Goal: Task Accomplishment & Management: Use online tool/utility

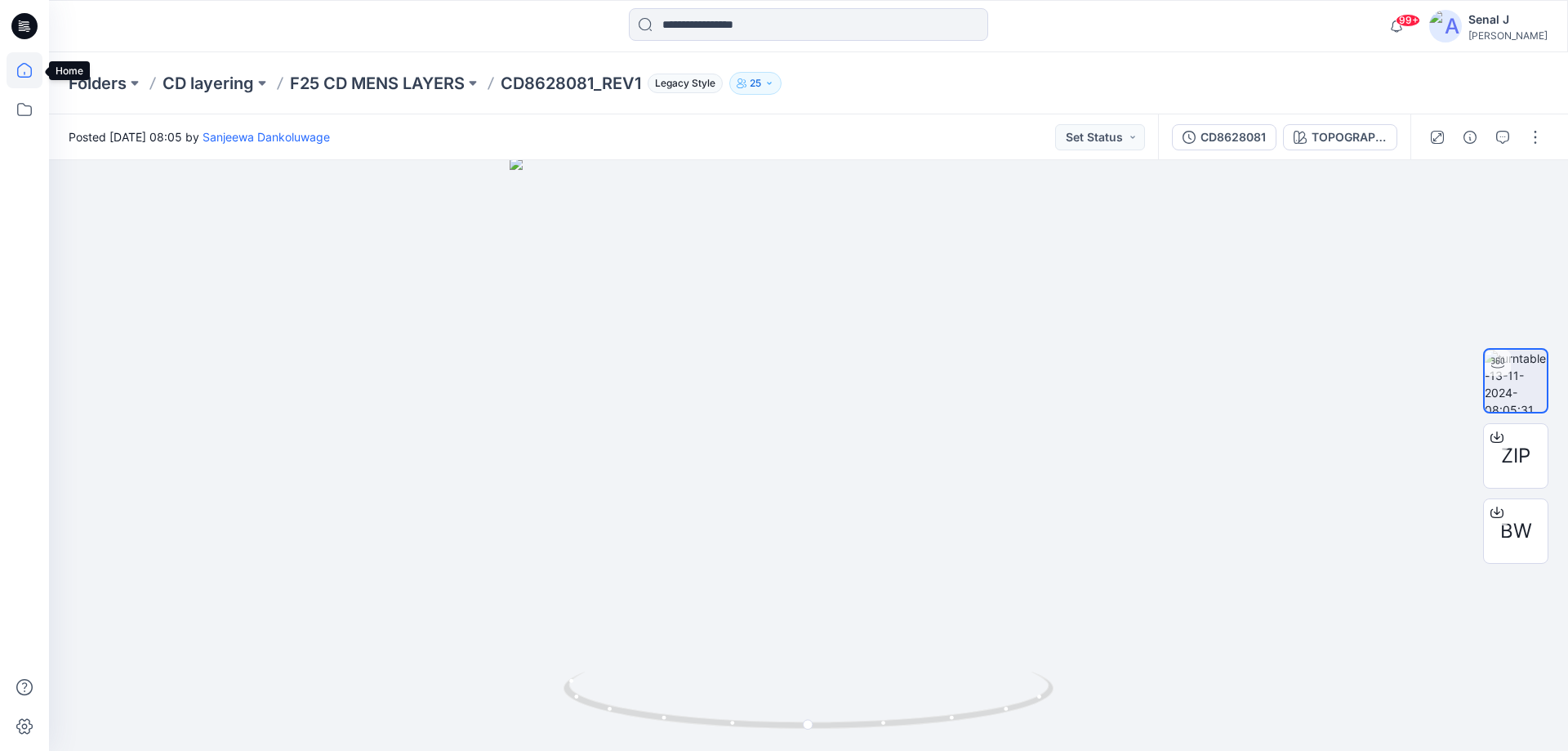
click at [29, 71] on icon at bounding box center [24, 70] width 36 height 36
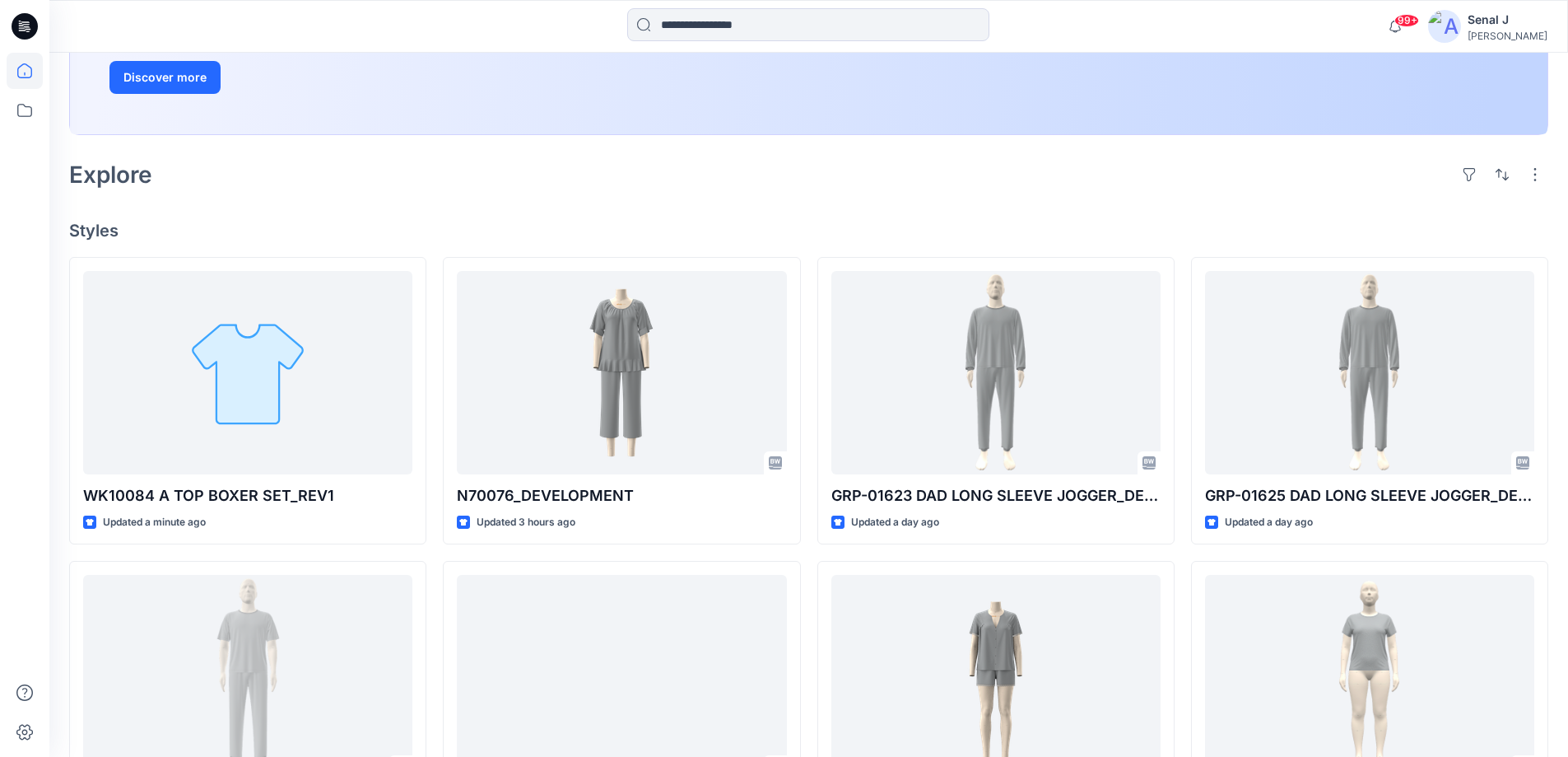
scroll to position [330, 0]
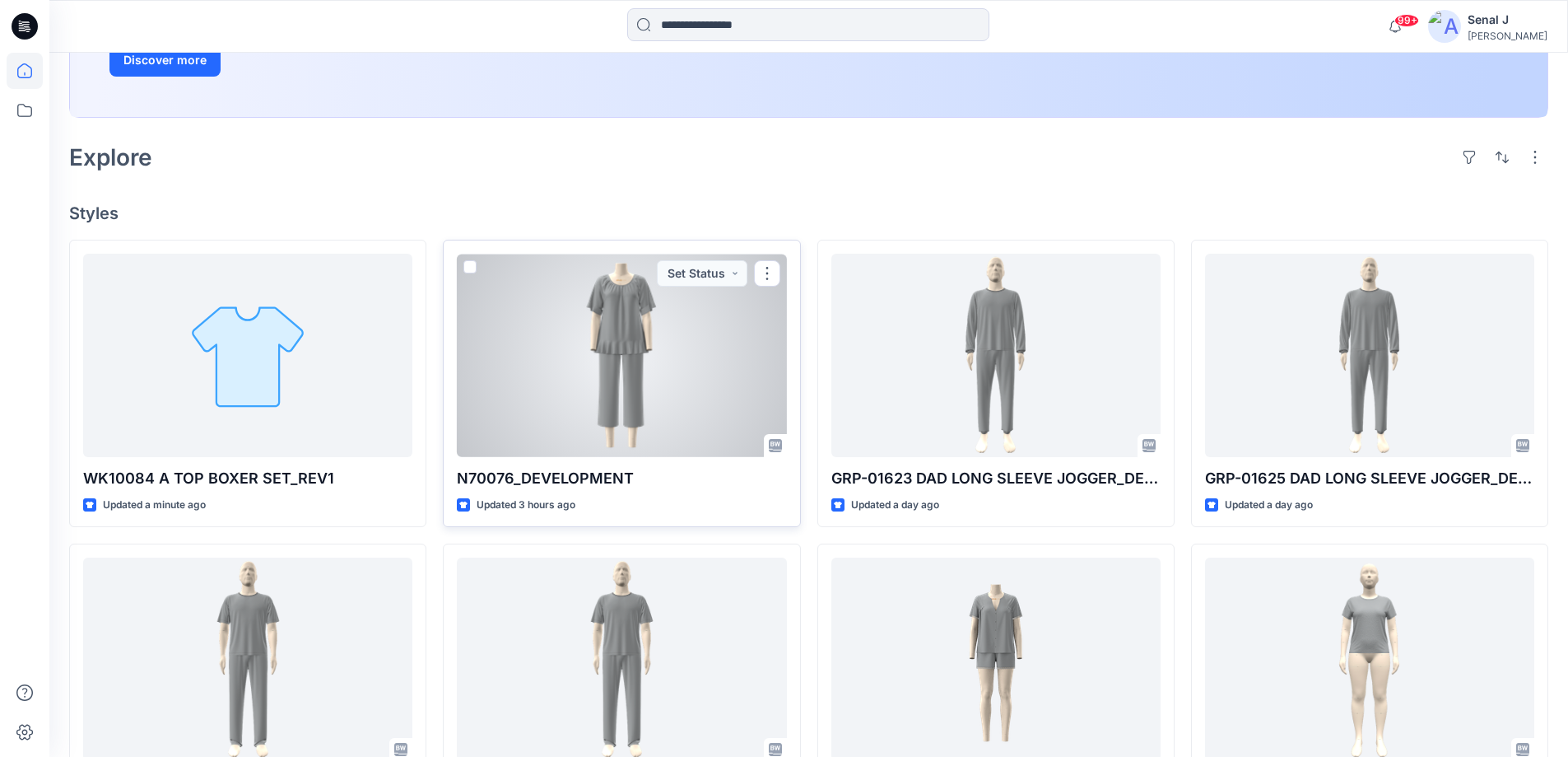
click at [657, 363] on div at bounding box center [621, 354] width 330 height 203
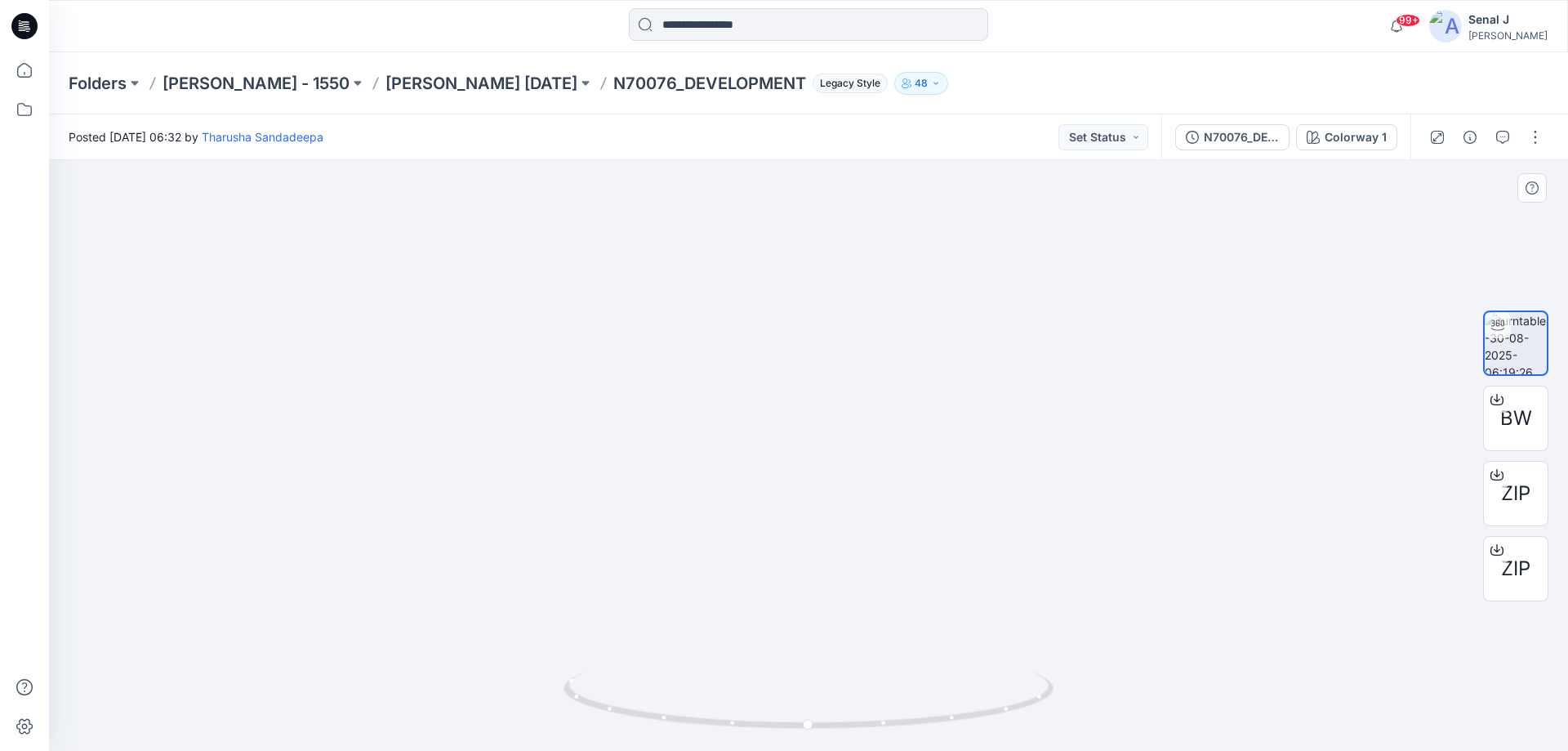
drag, startPoint x: 797, startPoint y: 356, endPoint x: 794, endPoint y: 645, distance: 289.0
click at [794, 645] on img at bounding box center [808, 446] width 1408 height 611
drag, startPoint x: 949, startPoint y: 722, endPoint x: 993, endPoint y: 731, distance: 44.9
click at [993, 731] on icon at bounding box center [810, 702] width 494 height 61
click at [24, 69] on icon at bounding box center [24, 70] width 36 height 36
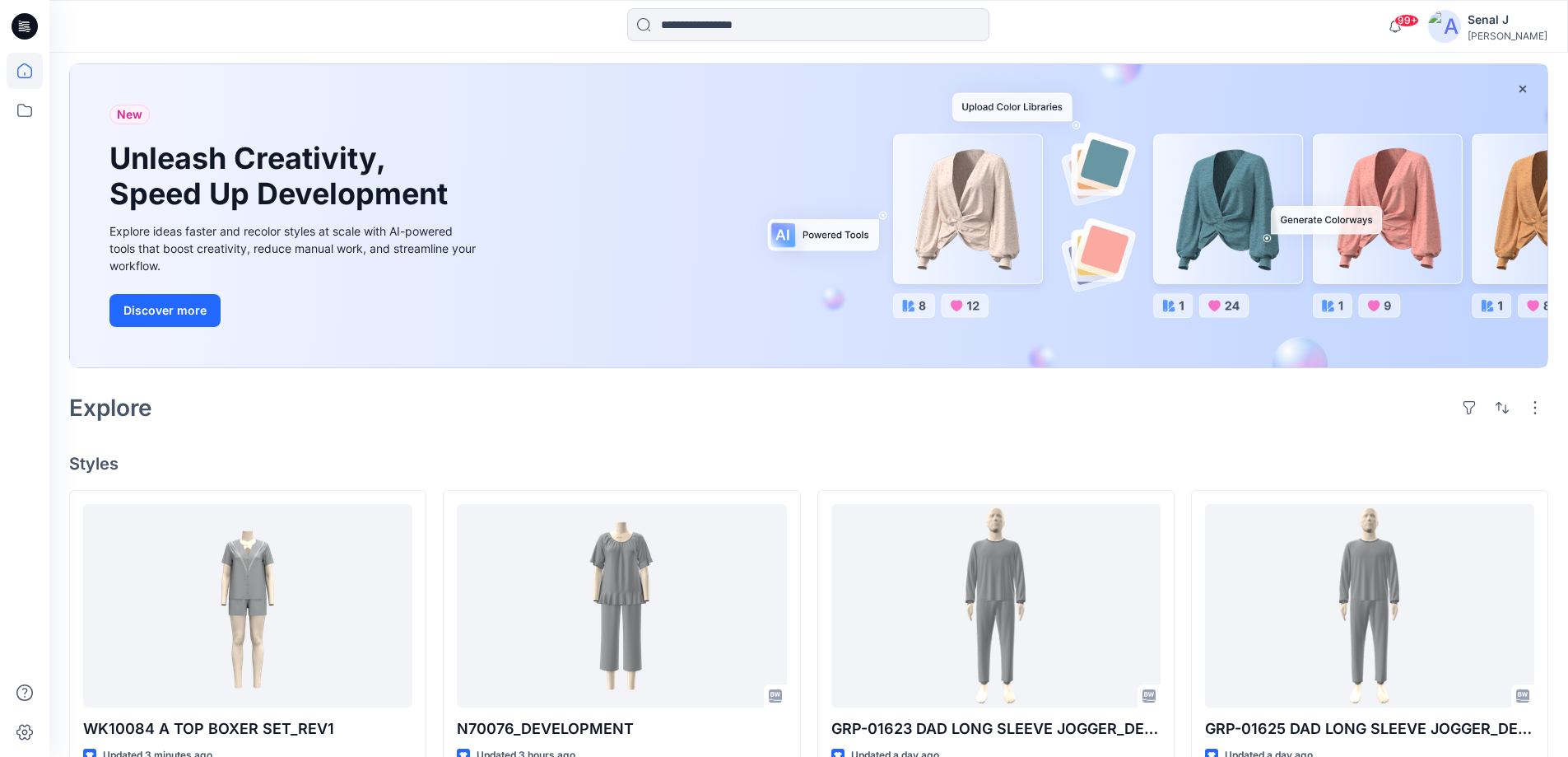
scroll to position [220, 0]
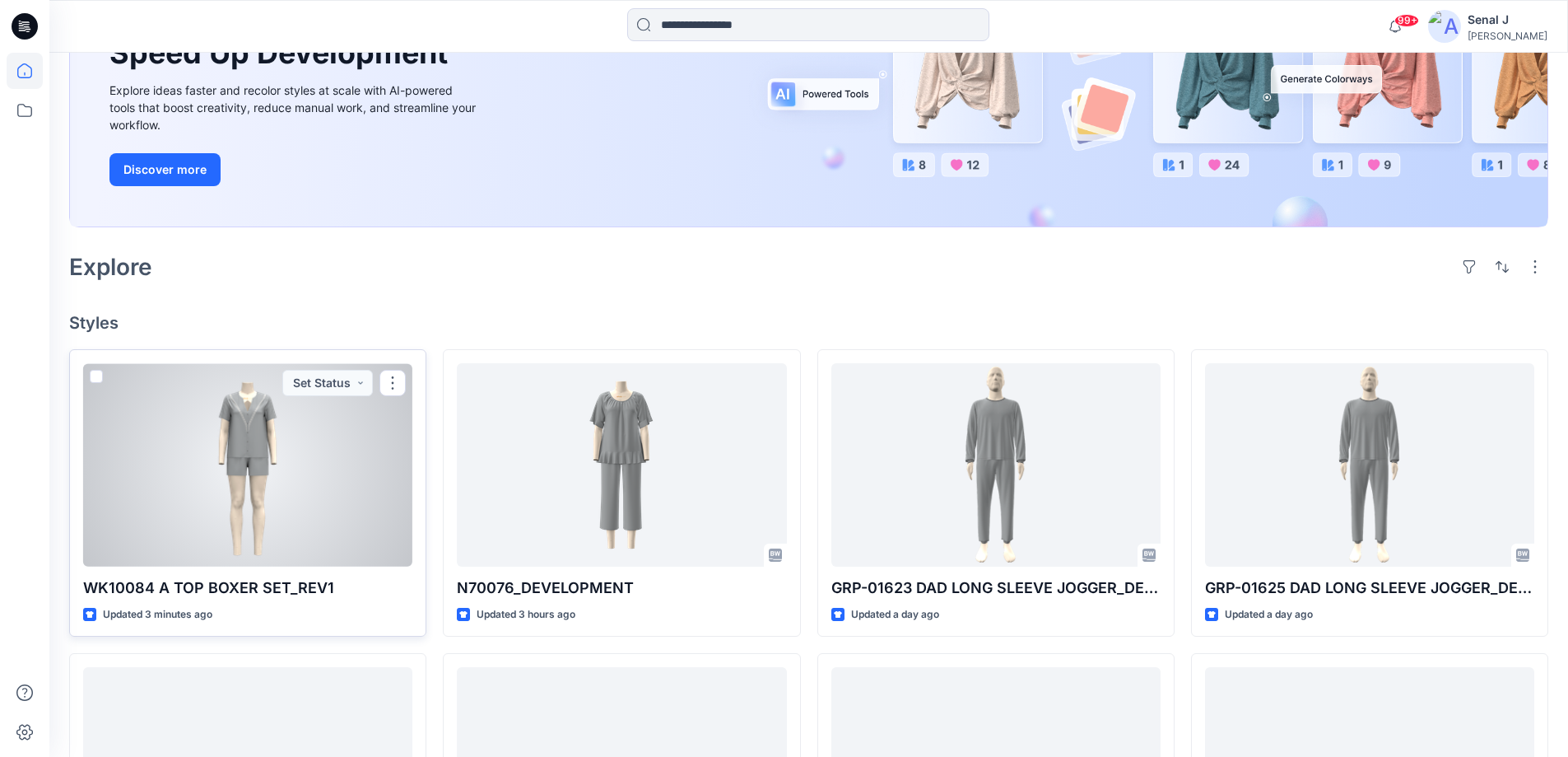
click at [288, 462] on div at bounding box center [248, 464] width 330 height 203
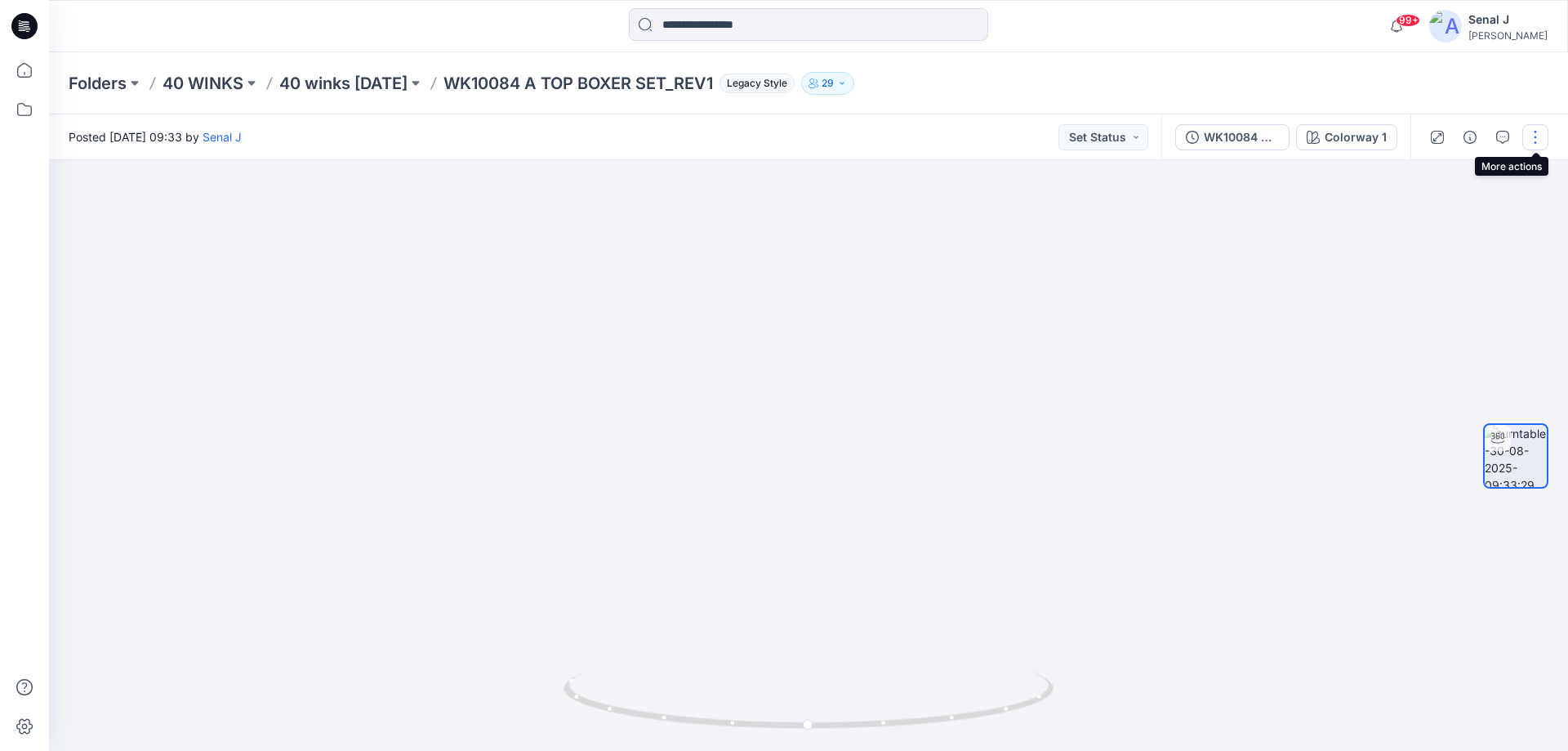
click at [1531, 140] on button "button" at bounding box center [1536, 137] width 26 height 26
click at [1476, 181] on button "Edit" at bounding box center [1467, 175] width 150 height 31
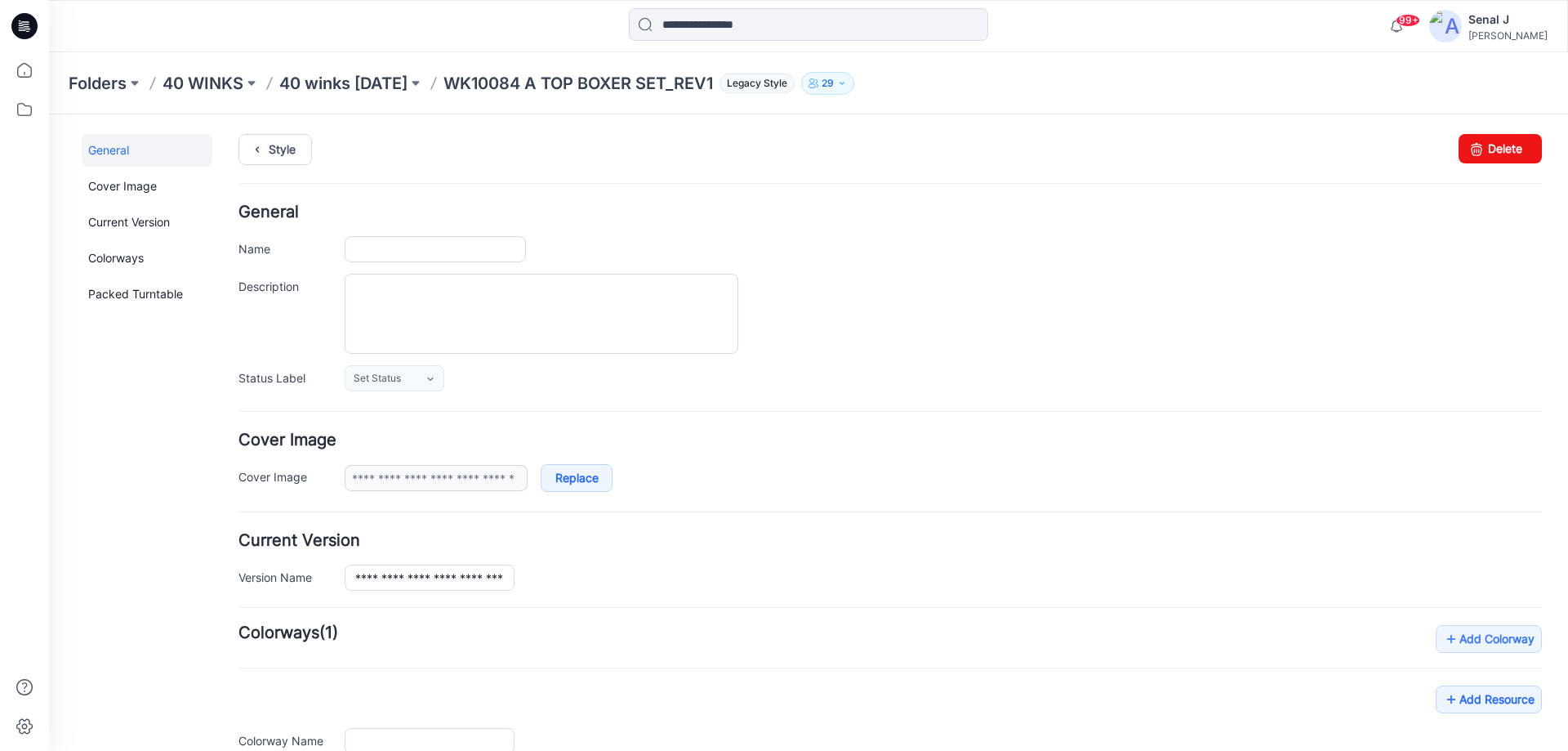
type input "**********"
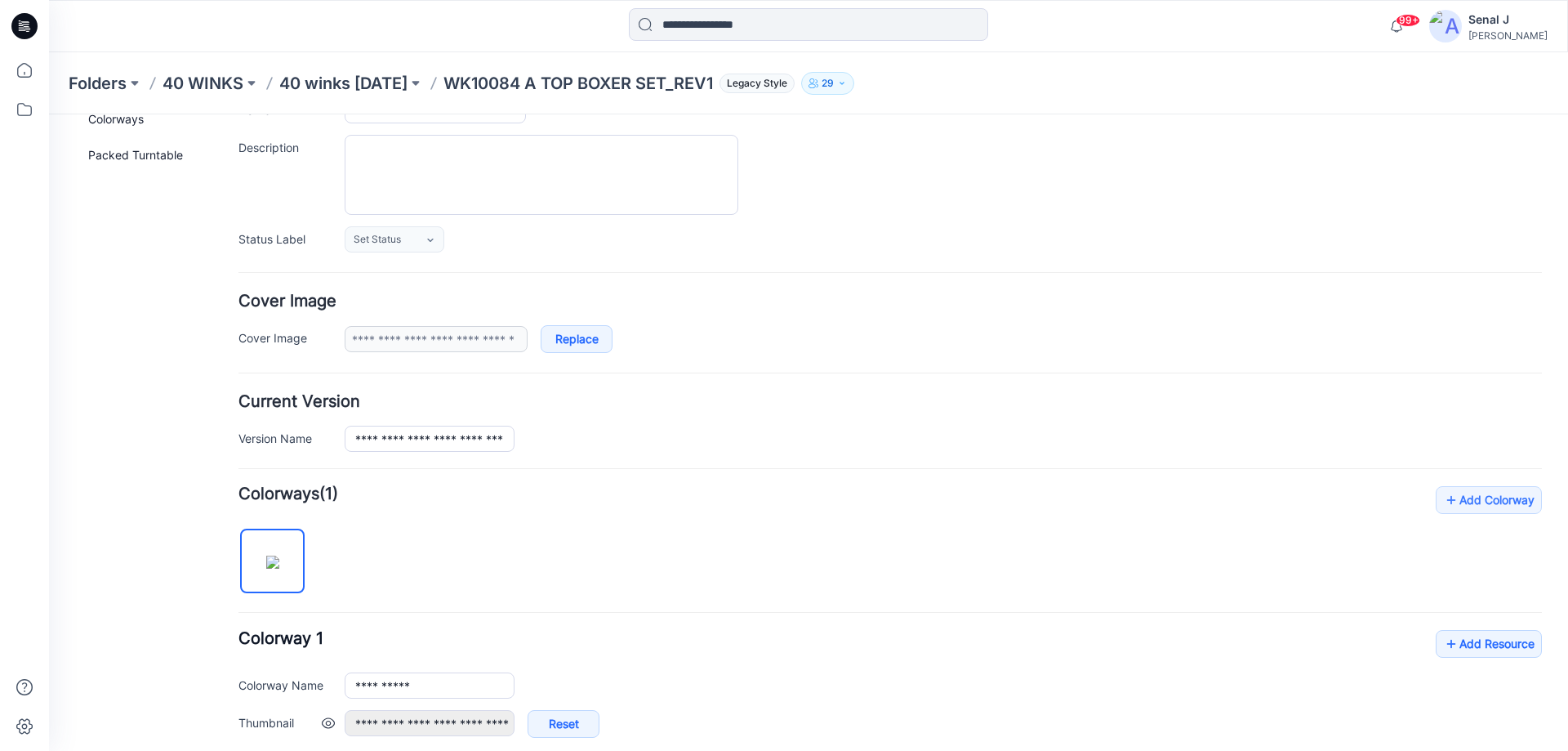
scroll to position [327, 0]
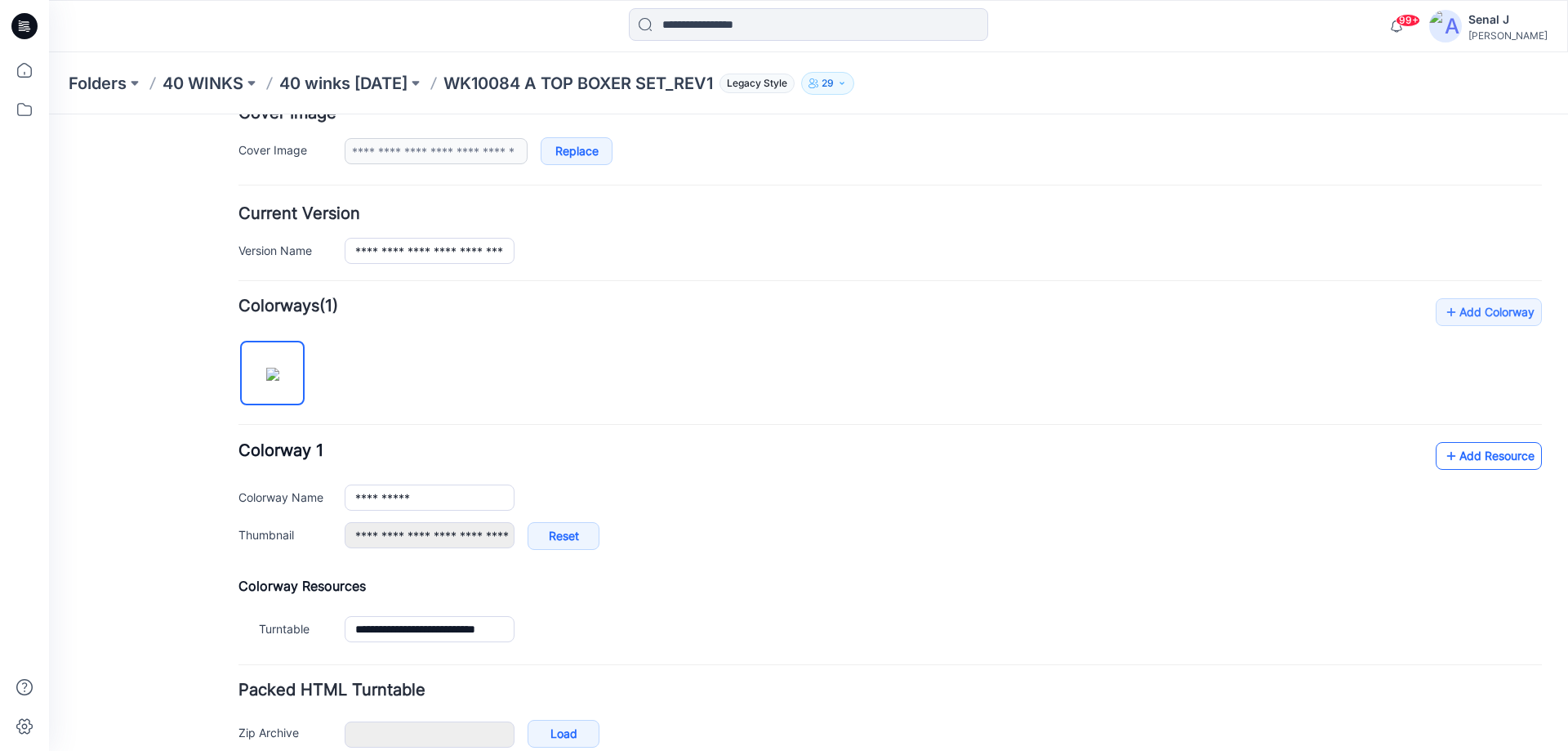
click at [1445, 460] on icon at bounding box center [1451, 456] width 17 height 26
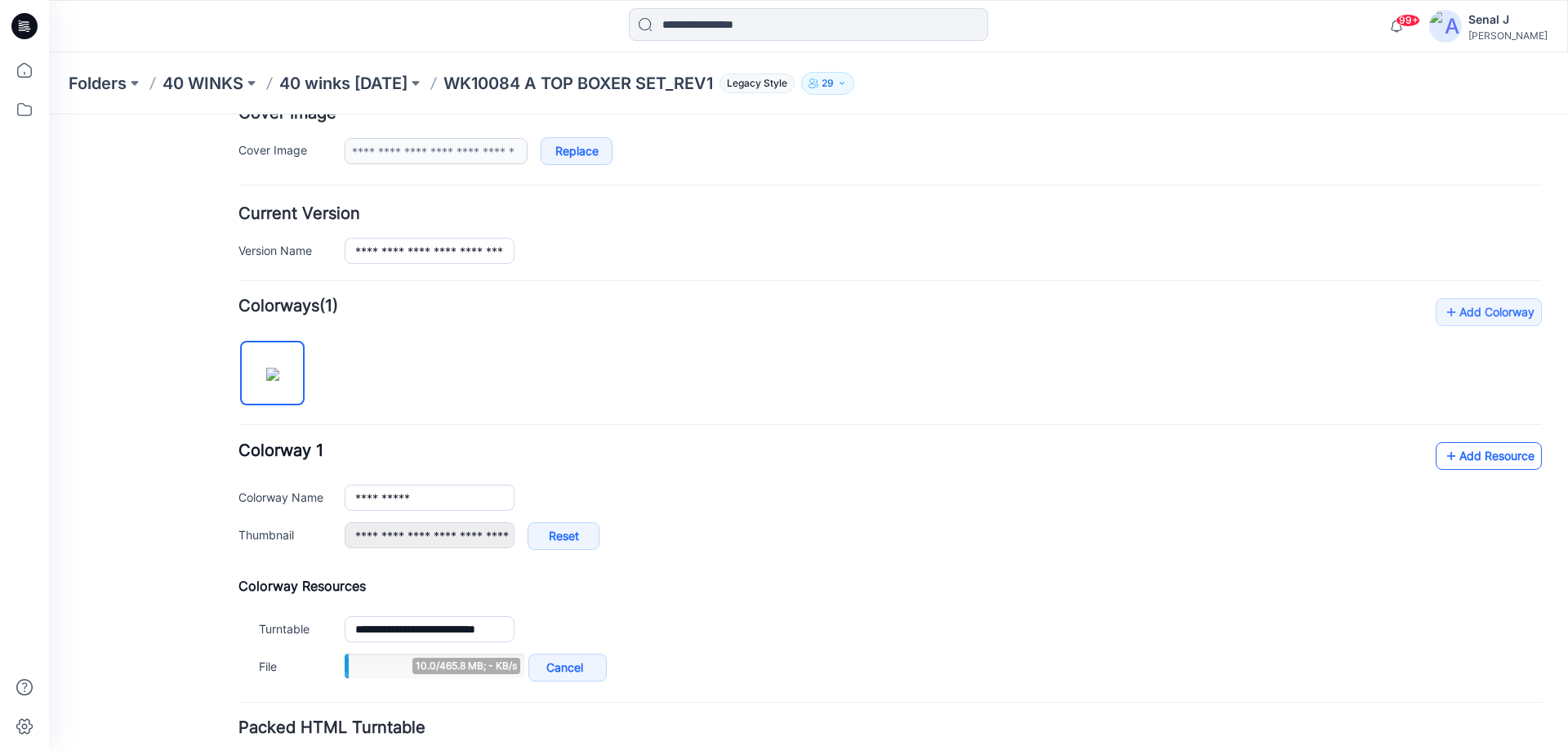
click at [1443, 457] on icon at bounding box center [1451, 456] width 17 height 26
click at [1435, 454] on link "Add Resource" at bounding box center [1489, 456] width 106 height 28
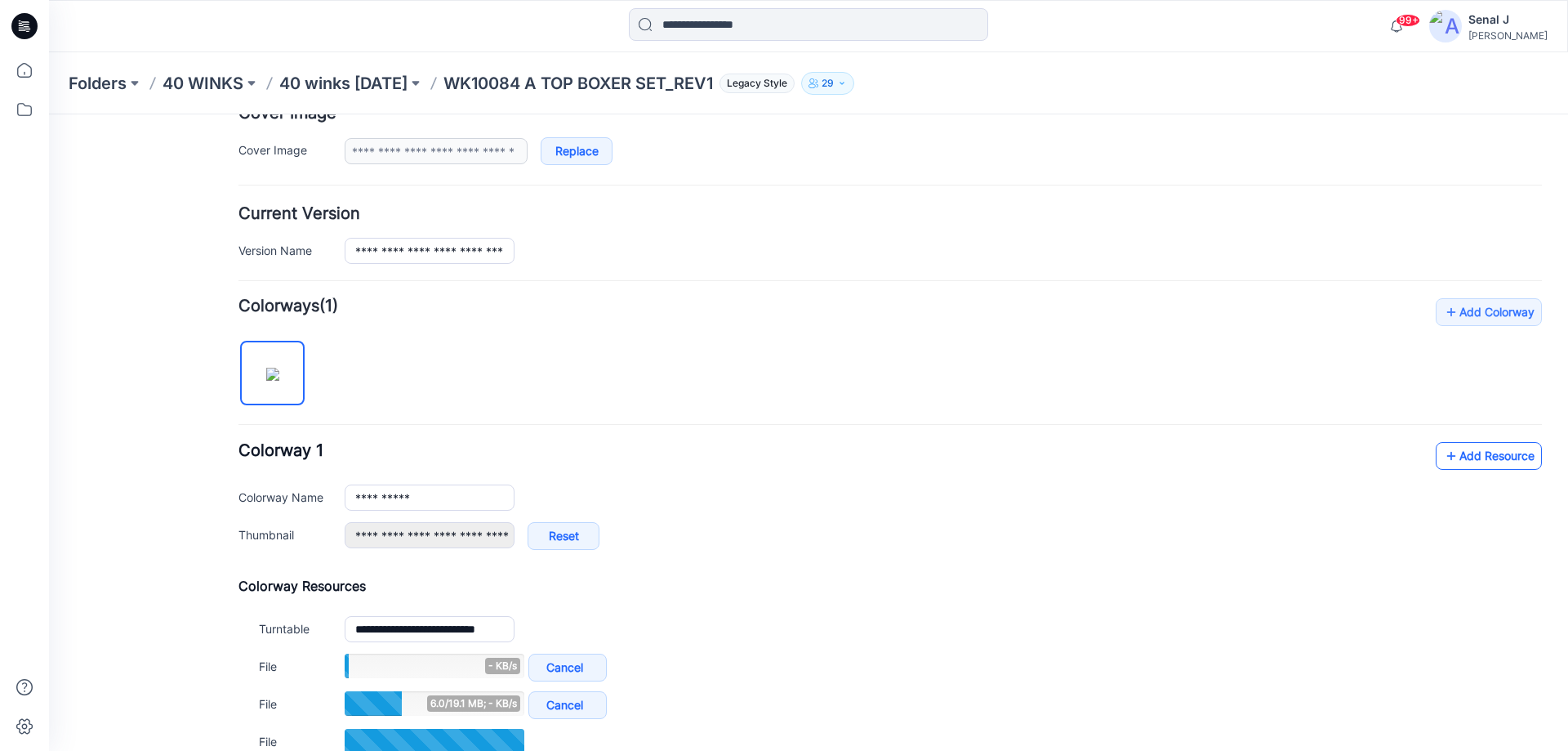
click at [1470, 457] on link "Add Resource" at bounding box center [1489, 456] width 106 height 28
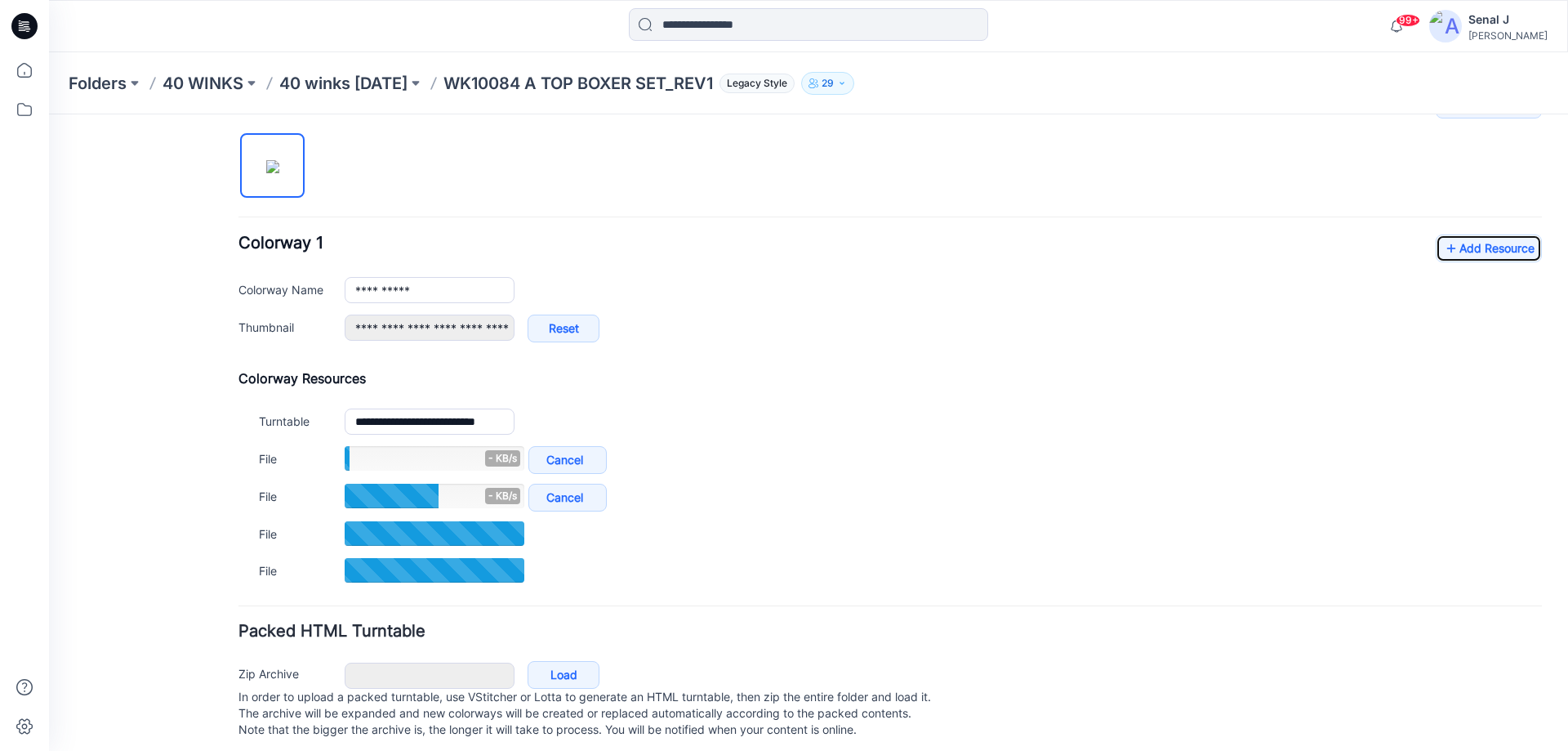
scroll to position [545, 0]
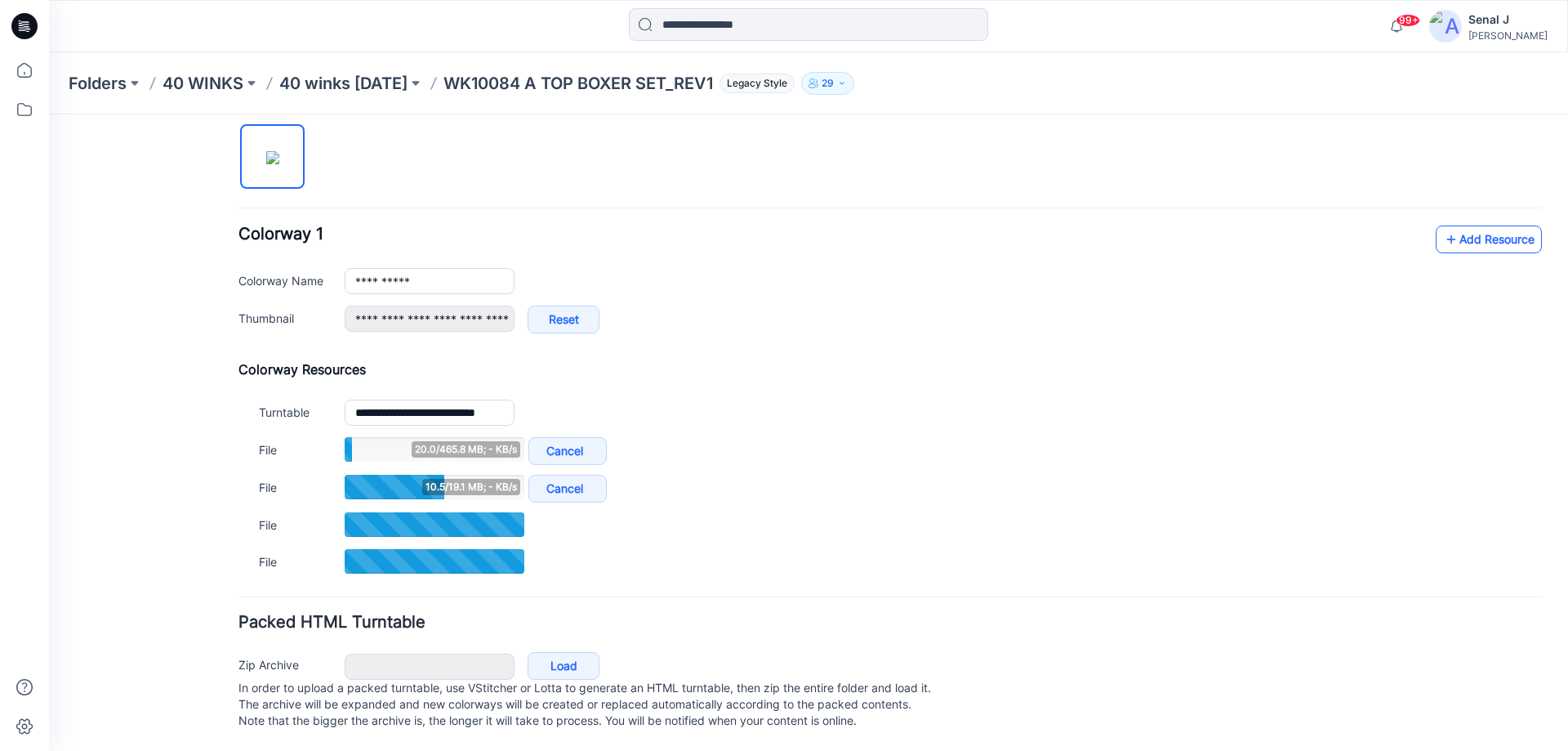
click at [1511, 248] on link "Add Resource" at bounding box center [1489, 239] width 106 height 28
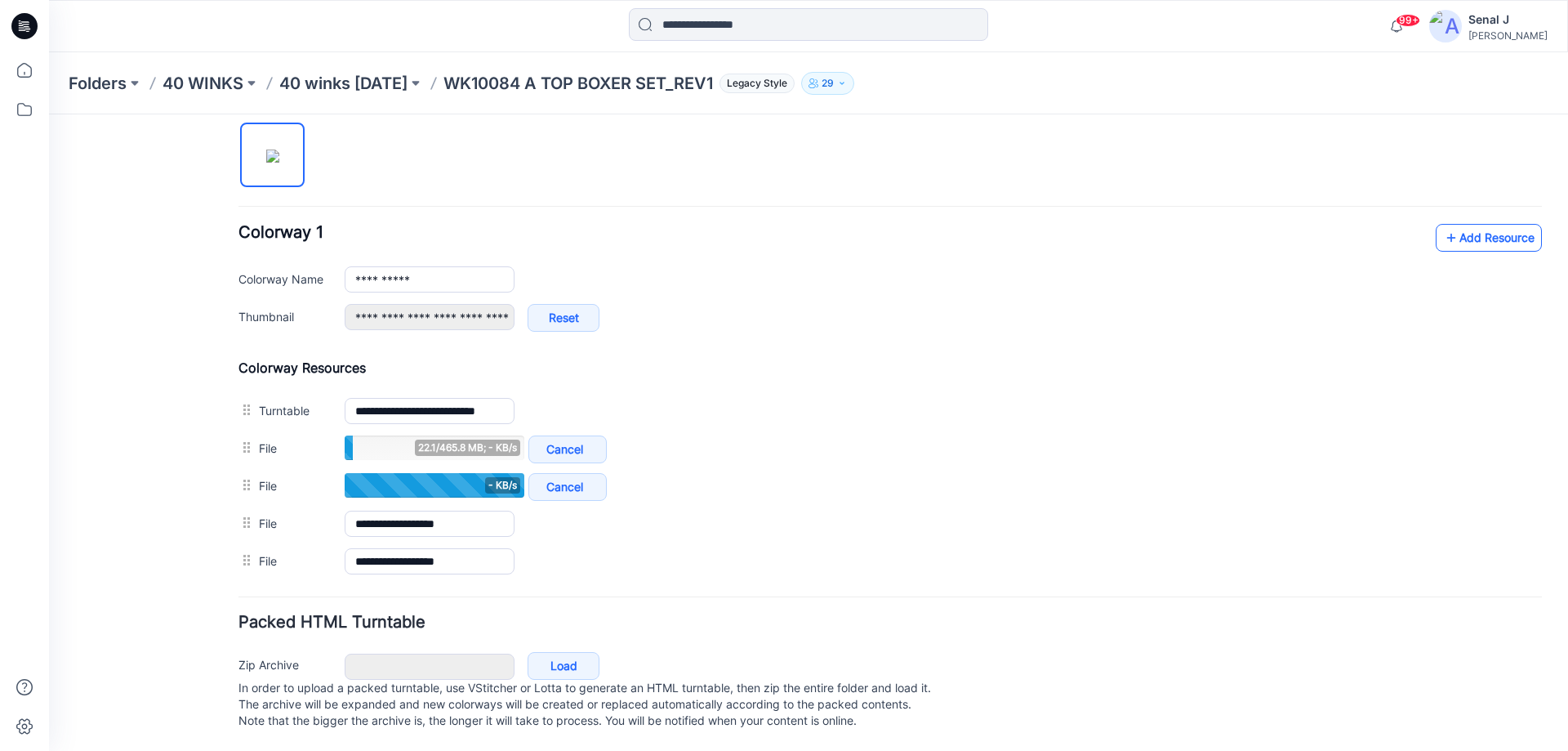
click at [1473, 238] on link "Add Resource" at bounding box center [1489, 238] width 106 height 28
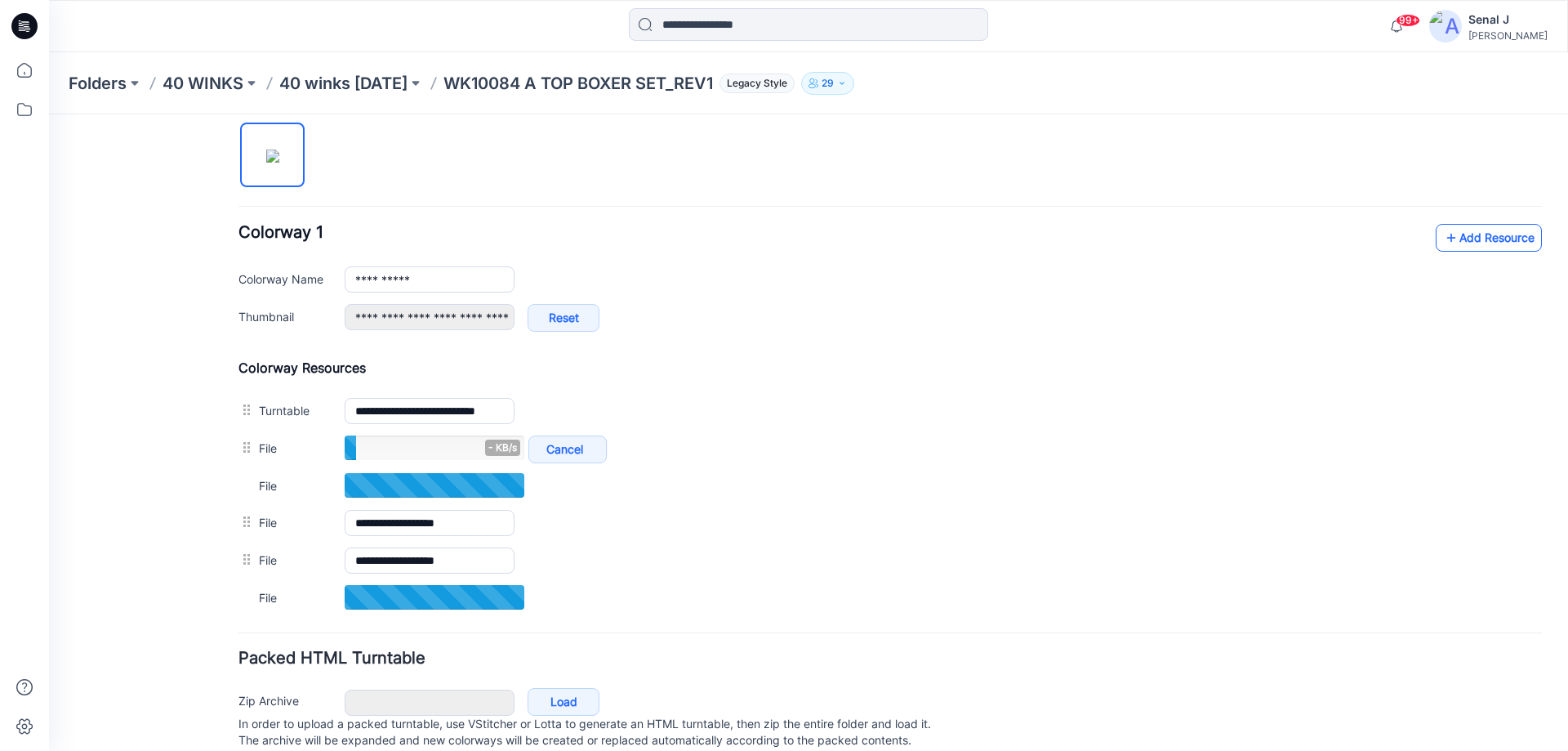
click at [1462, 245] on link "Add Resource" at bounding box center [1489, 238] width 106 height 28
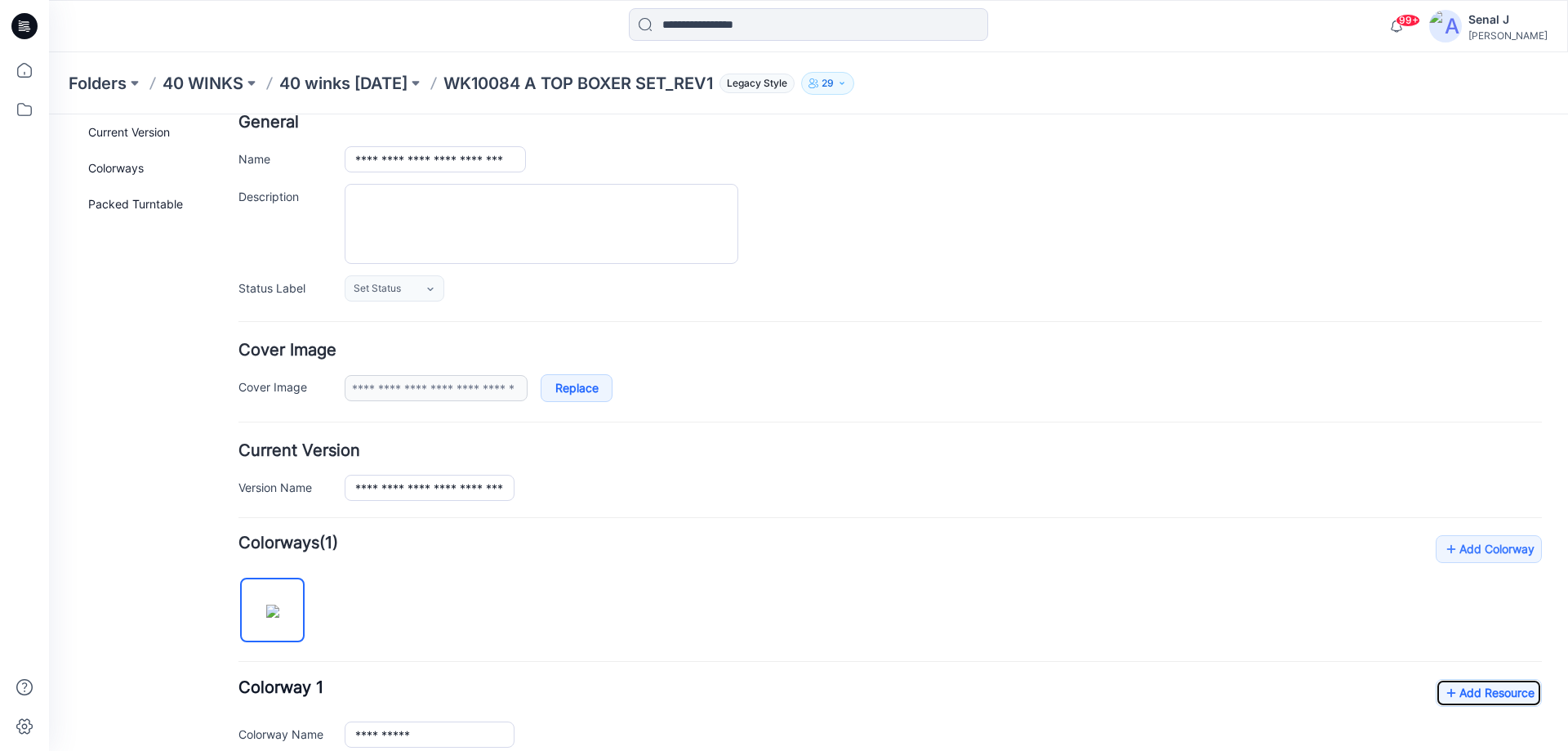
scroll to position [0, 0]
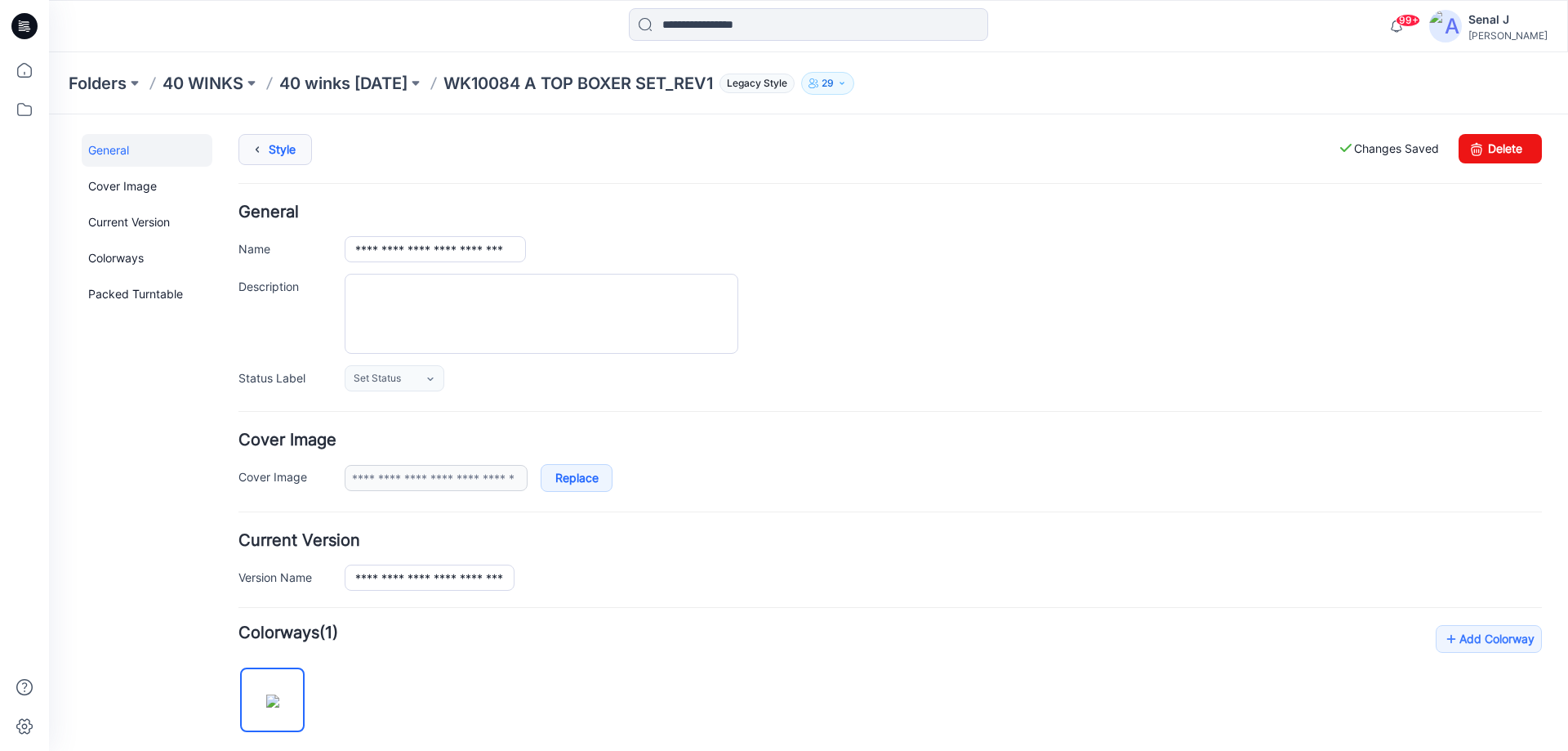
click at [287, 147] on link "Style" at bounding box center [275, 150] width 73 height 31
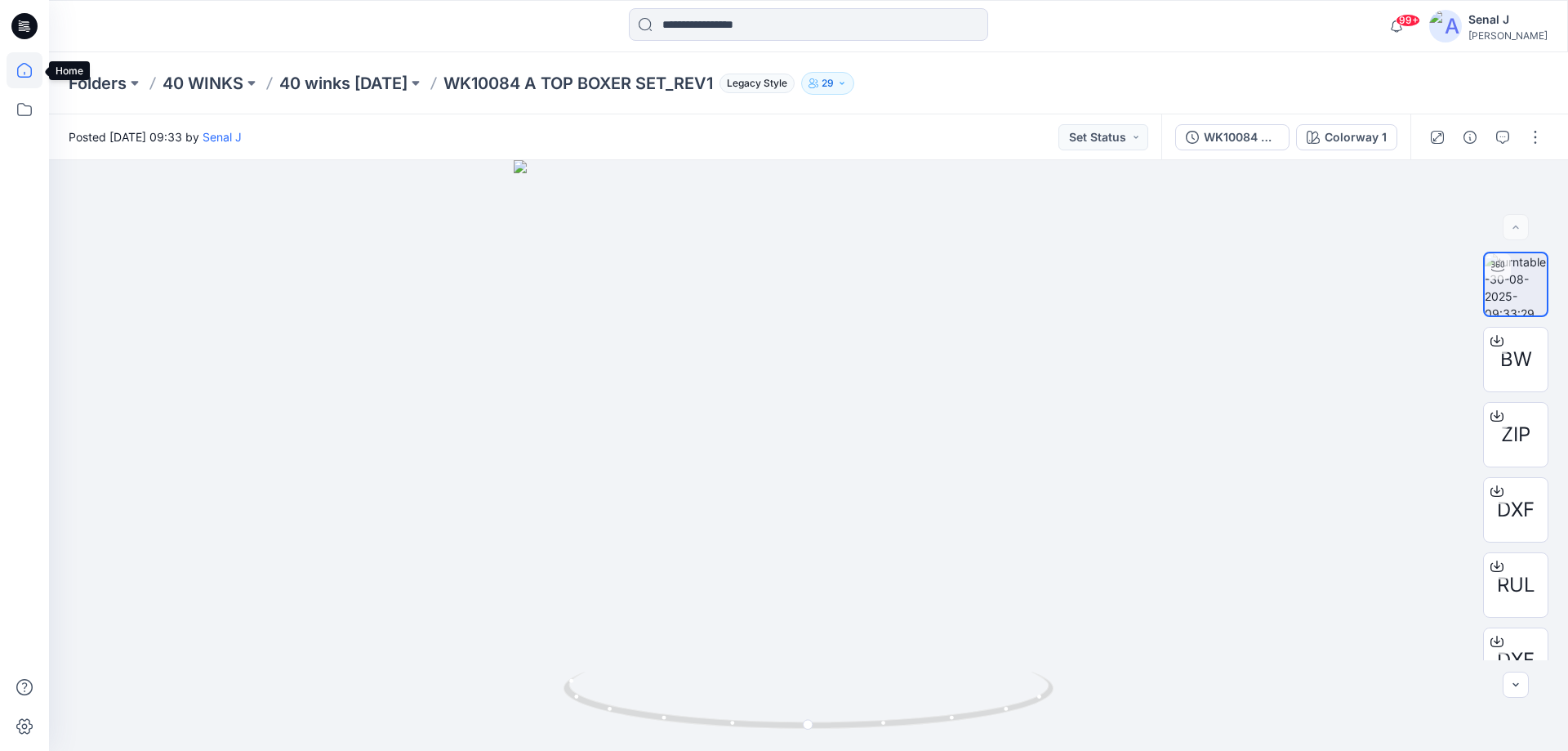
click at [31, 65] on icon at bounding box center [24, 70] width 36 height 36
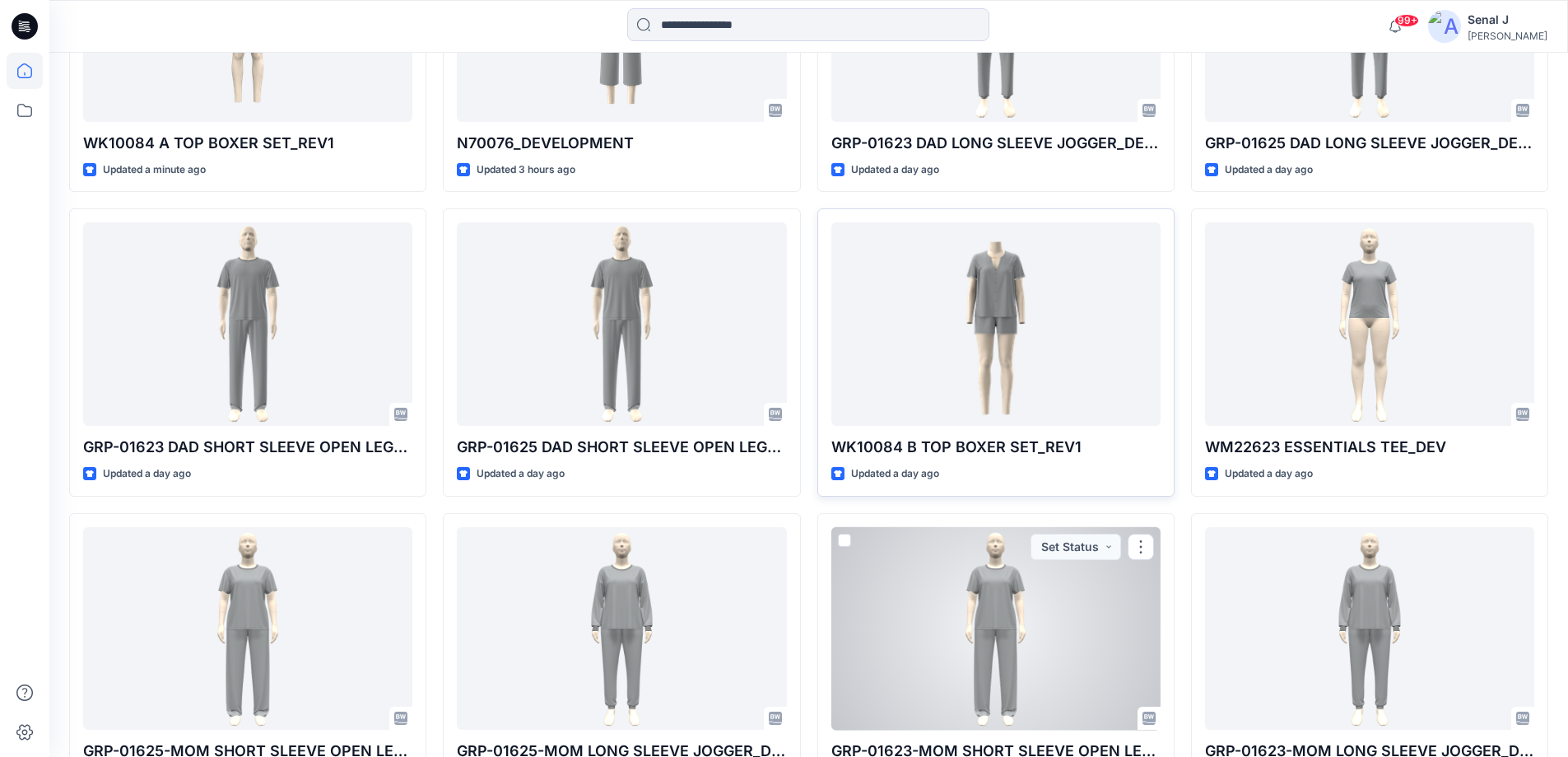
scroll to position [550, 0]
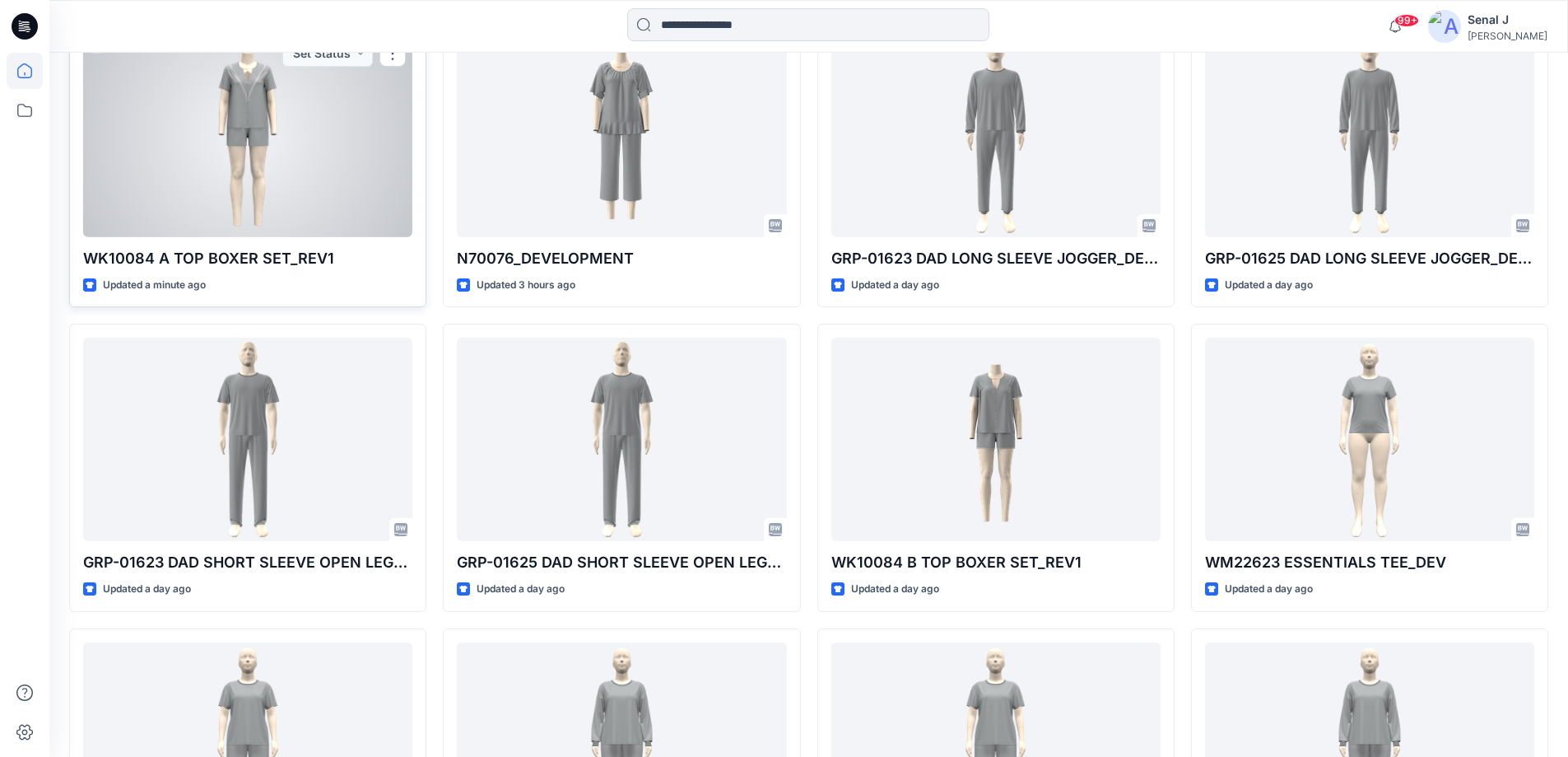
click at [265, 126] on div at bounding box center [248, 135] width 330 height 203
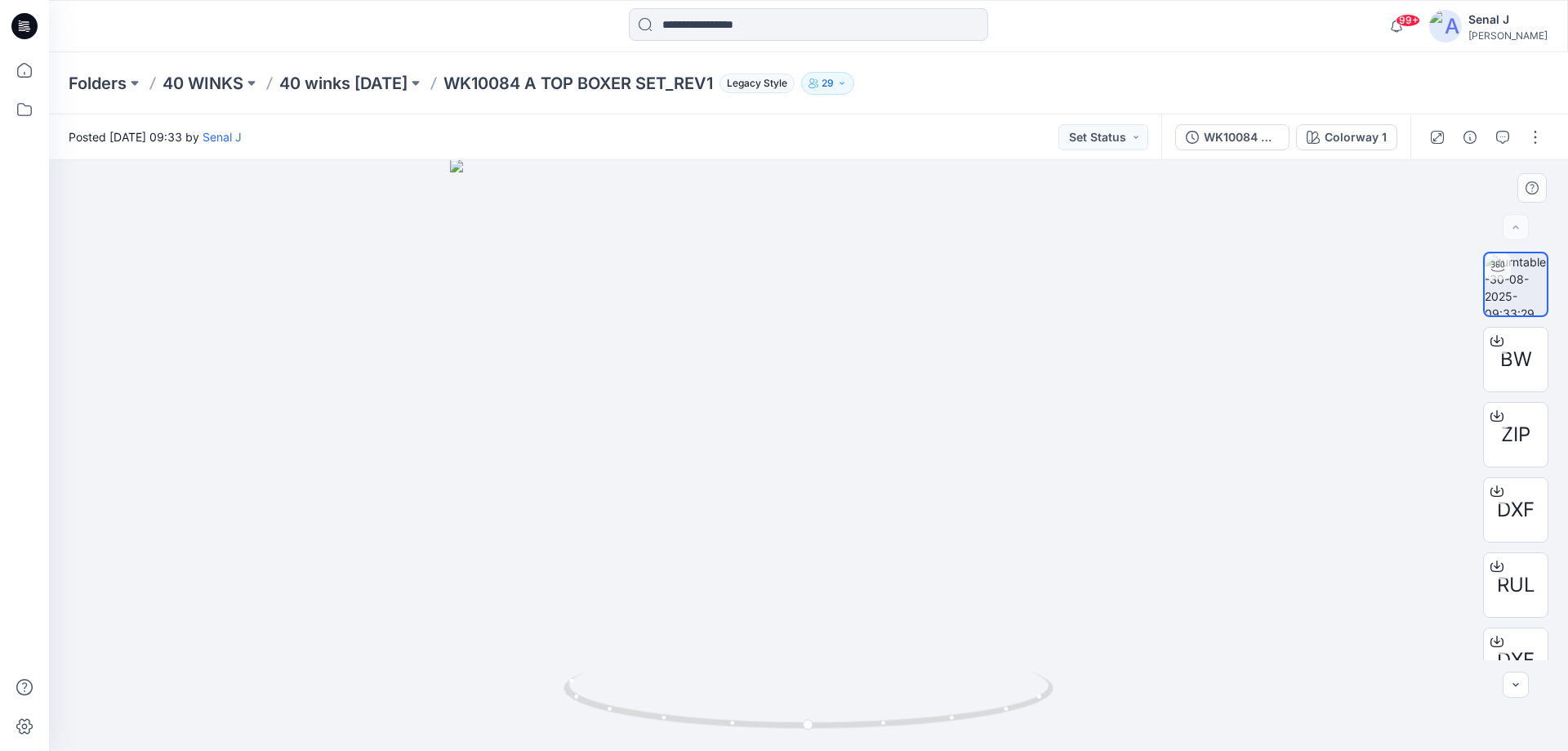
drag, startPoint x: 841, startPoint y: 262, endPoint x: 815, endPoint y: 371, distance: 112.1
click at [815, 371] on img at bounding box center [808, 455] width 716 height 591
click at [31, 70] on icon at bounding box center [24, 70] width 36 height 36
